Goal: Find specific page/section: Find specific page/section

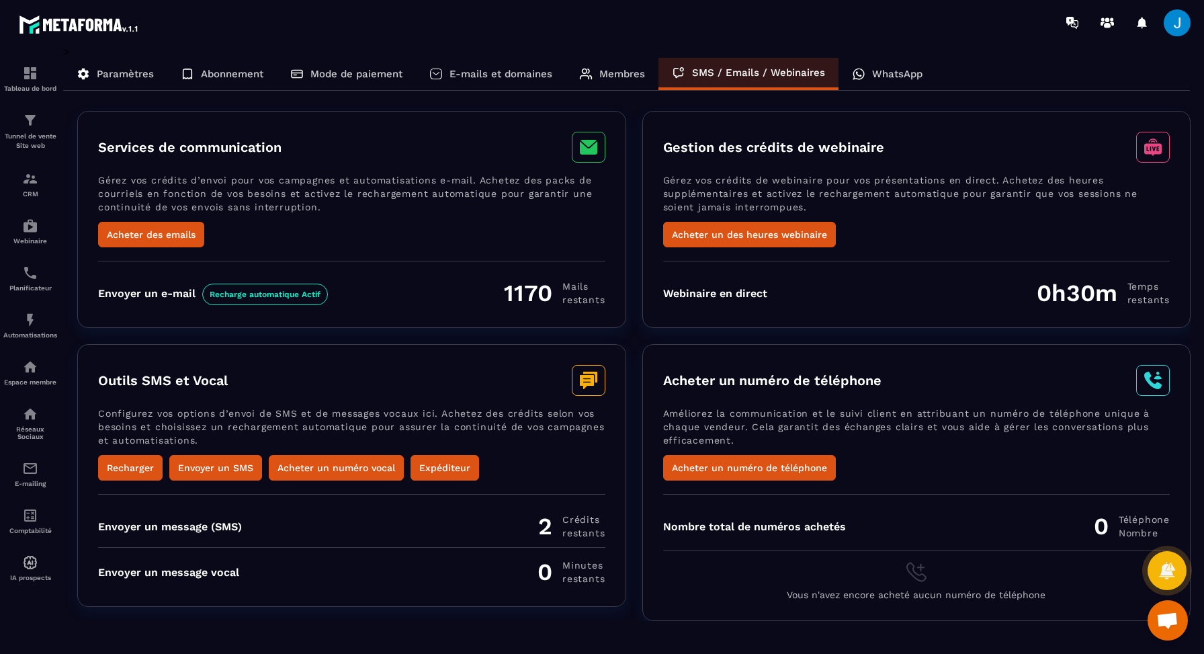
scroll to position [721, 0]
click at [37, 431] on p "Réseaux Sociaux" at bounding box center [30, 432] width 54 height 15
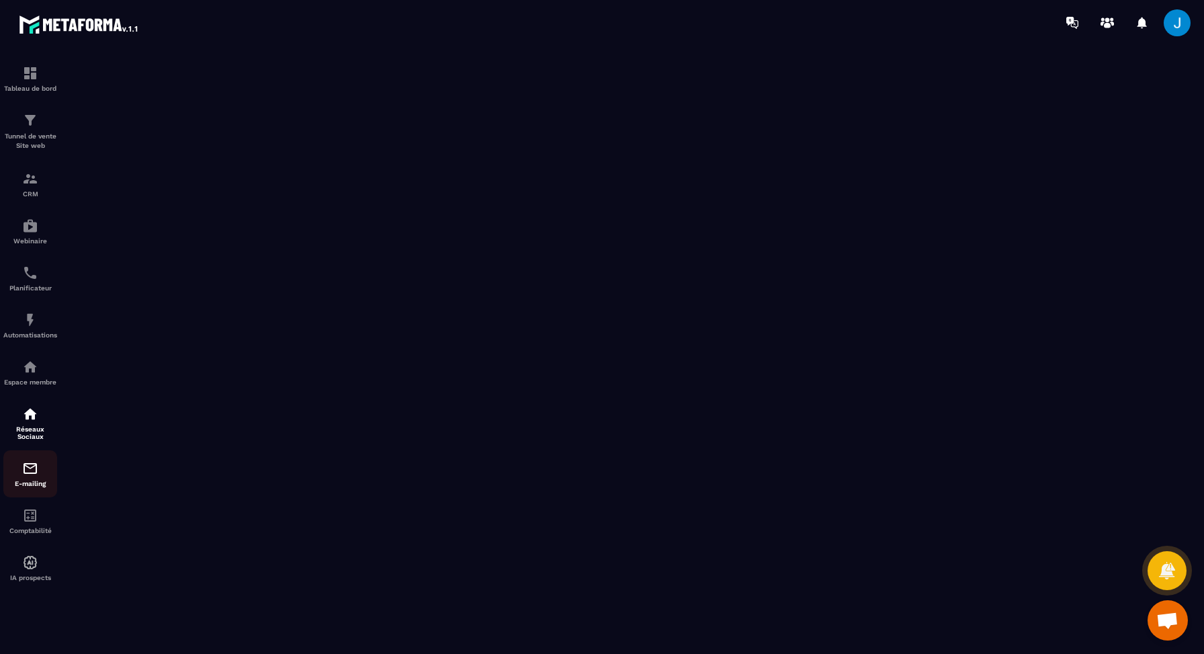
click at [36, 472] on img at bounding box center [30, 468] width 16 height 16
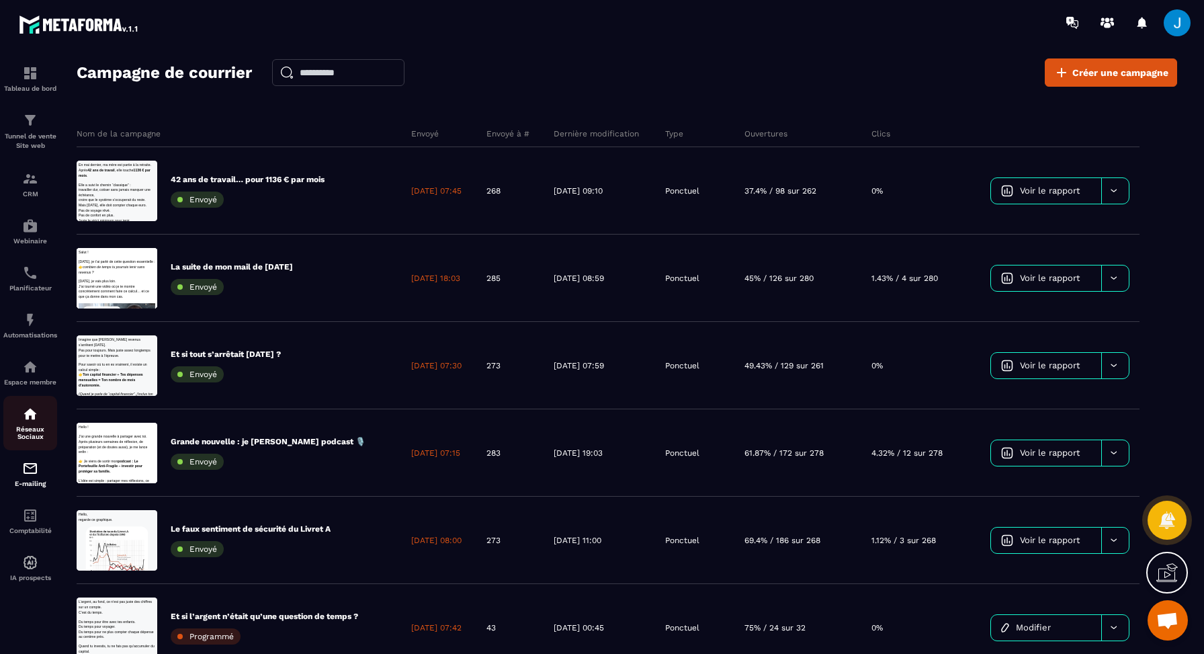
click at [24, 432] on p "Réseaux Sociaux" at bounding box center [30, 432] width 54 height 15
